Goal: Information Seeking & Learning: Learn about a topic

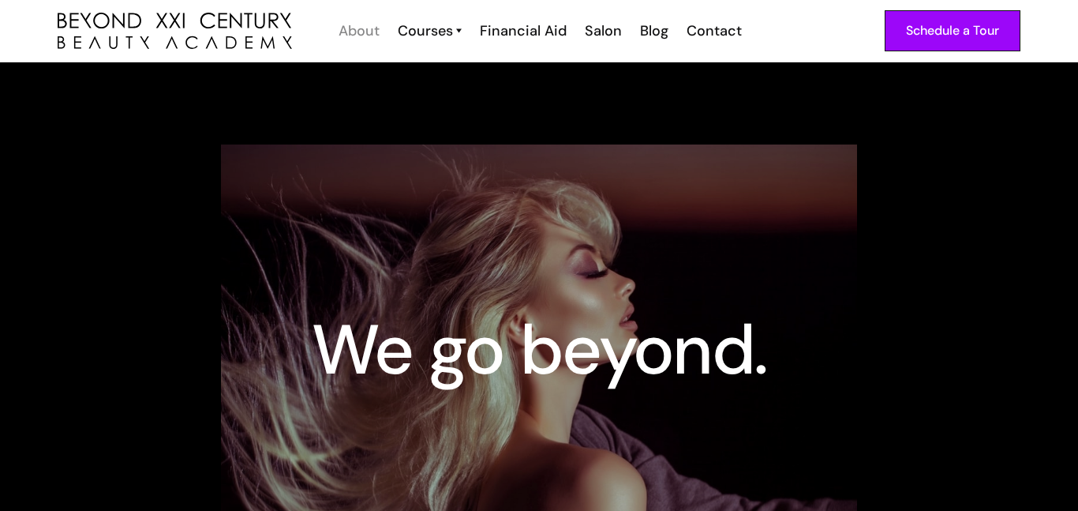
click at [359, 33] on div "About" at bounding box center [359, 31] width 41 height 21
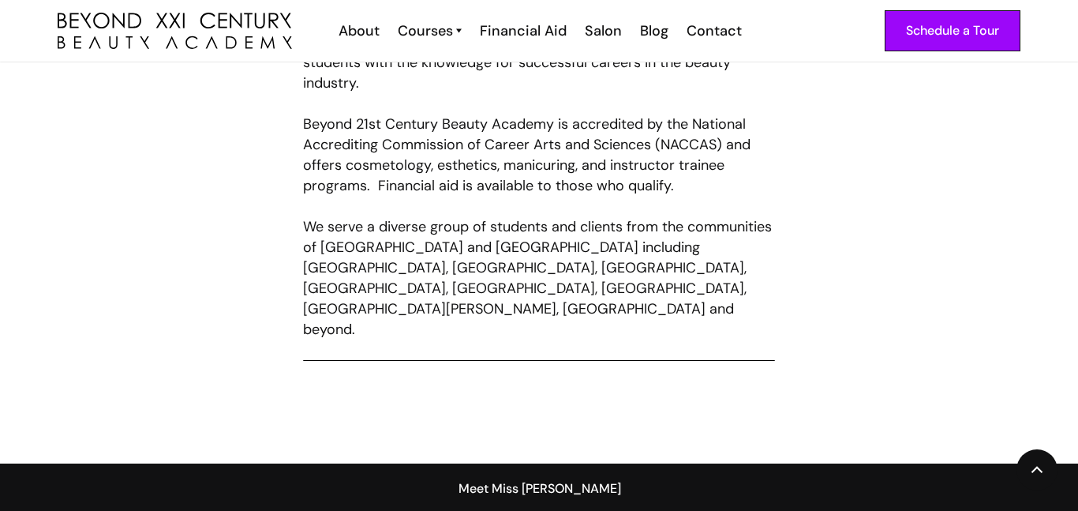
scroll to position [966, 0]
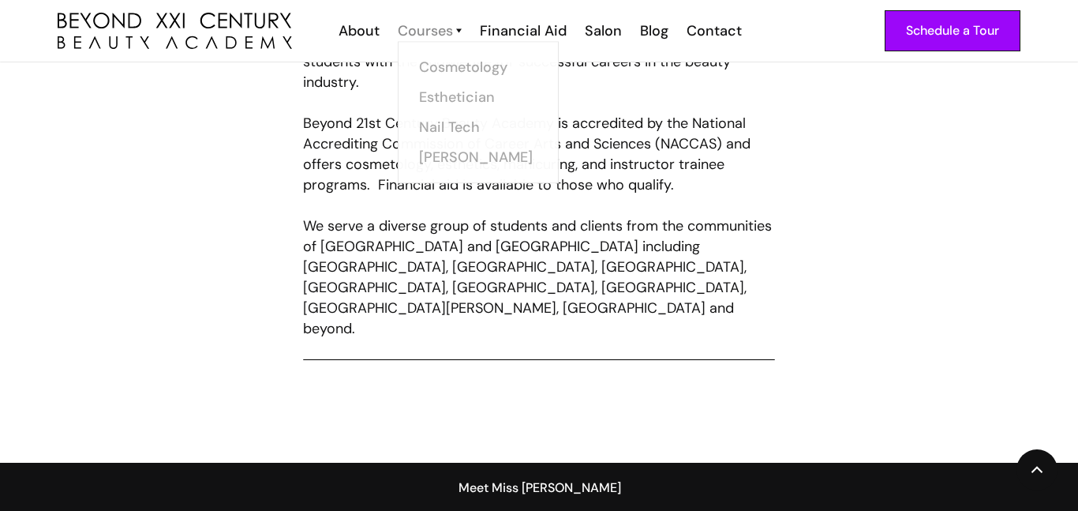
click at [442, 35] on div "Courses" at bounding box center [425, 31] width 55 height 21
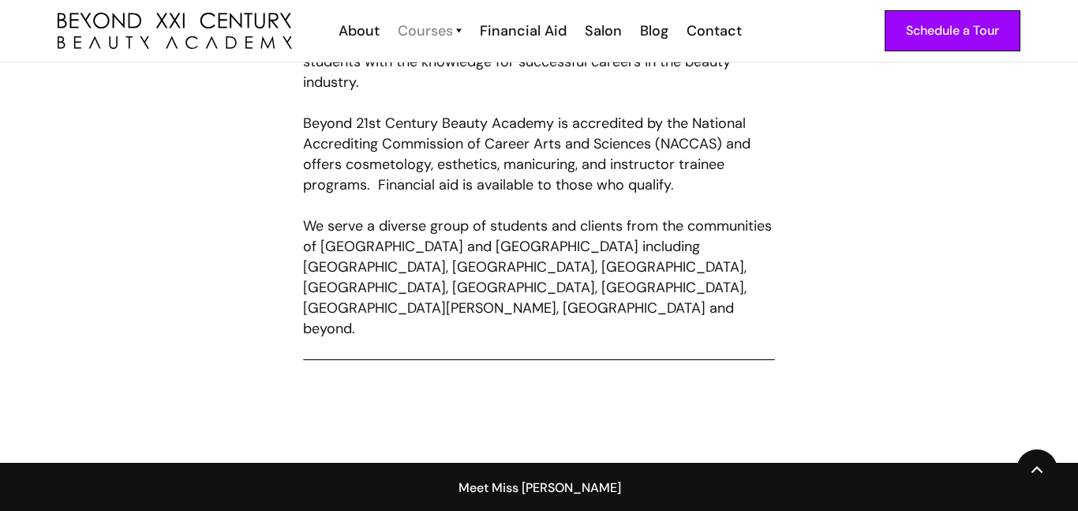
click at [442, 35] on div "Courses" at bounding box center [425, 31] width 55 height 21
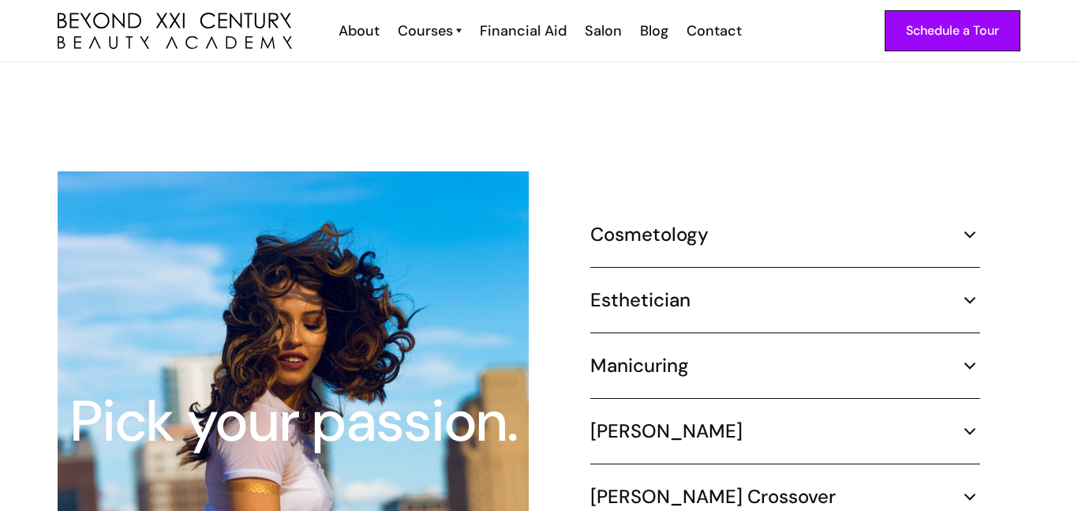
scroll to position [1389, 0]
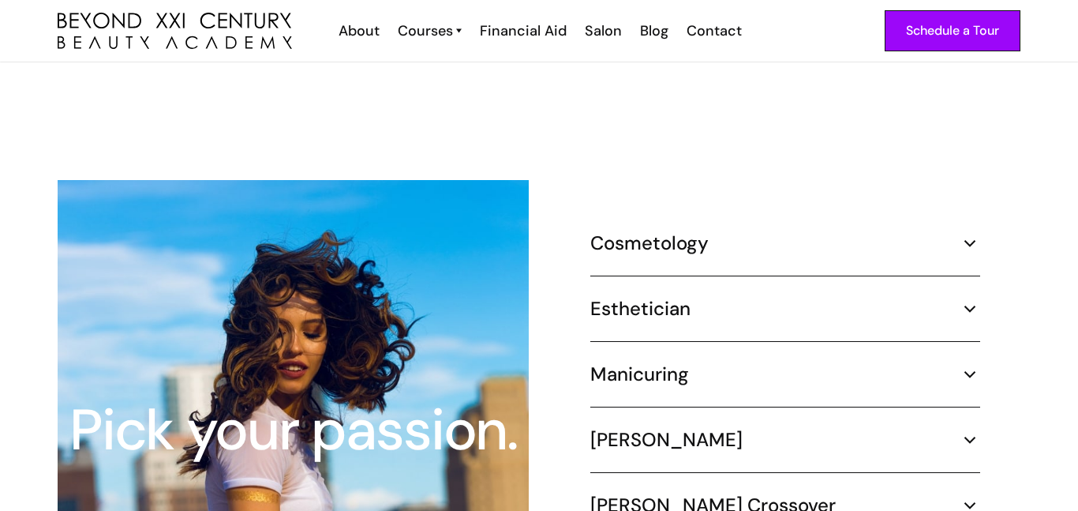
click at [701, 231] on h5 "Cosmetology" at bounding box center [650, 243] width 118 height 24
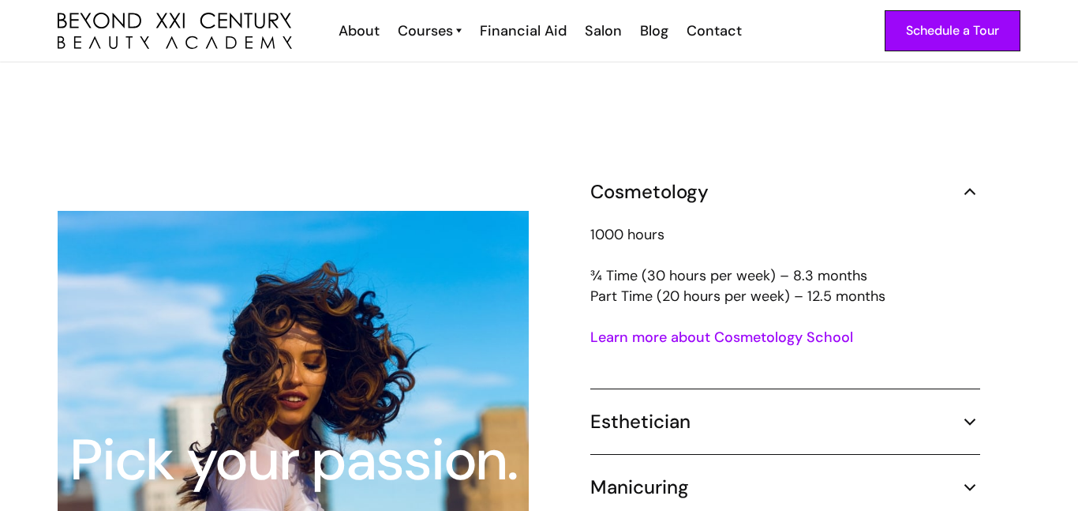
click at [699, 204] on div "1000 hours ¾ Time (30 hours per week) – 8.3 months Part Time (20 hours per week…" at bounding box center [786, 286] width 390 height 164
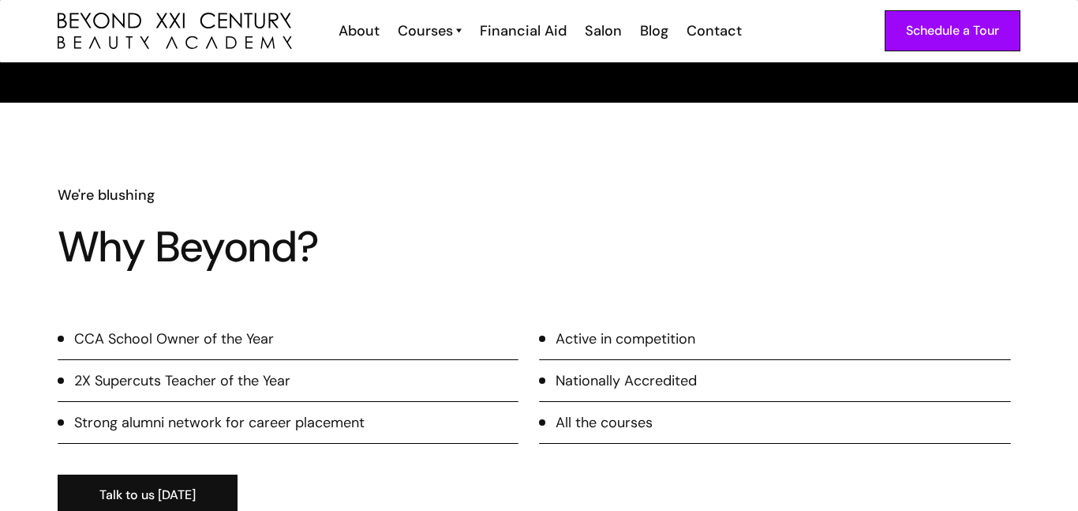
scroll to position [0, 0]
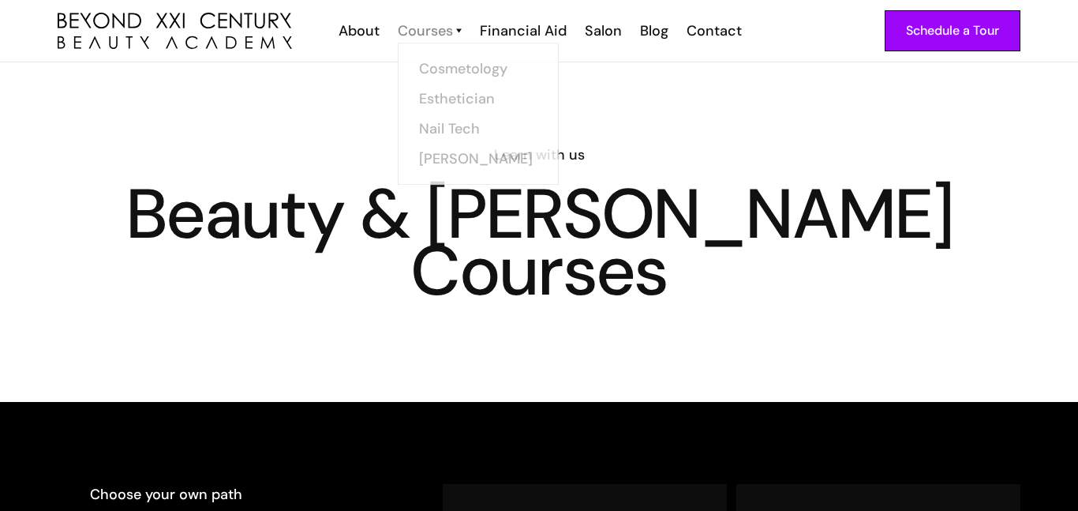
click at [427, 39] on div "Courses" at bounding box center [425, 31] width 55 height 21
